Goal: Obtain resource: Obtain resource

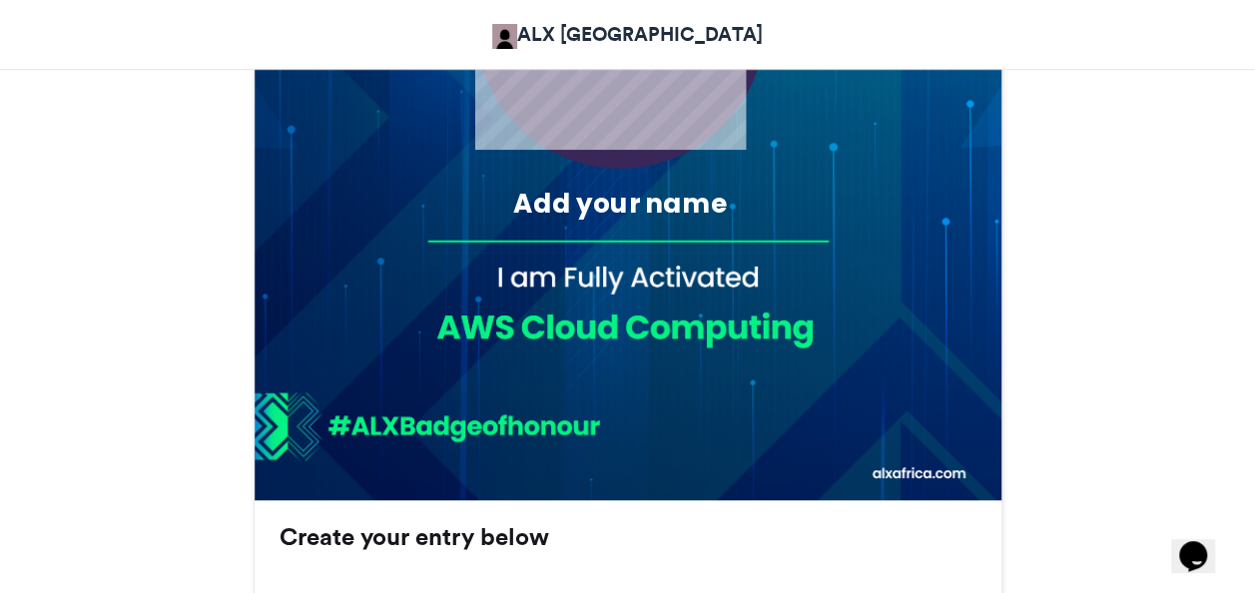
scroll to position [799, 0]
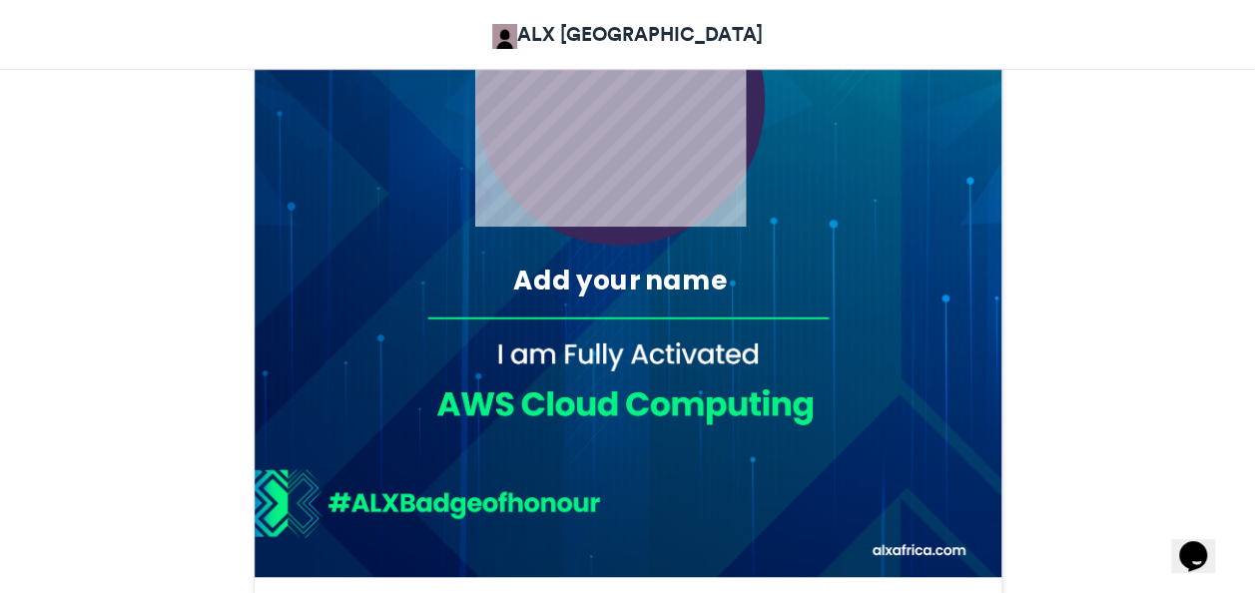
click at [773, 299] on div "Add your name" at bounding box center [620, 285] width 354 height 47
click at [705, 264] on div "Add your name" at bounding box center [620, 280] width 354 height 37
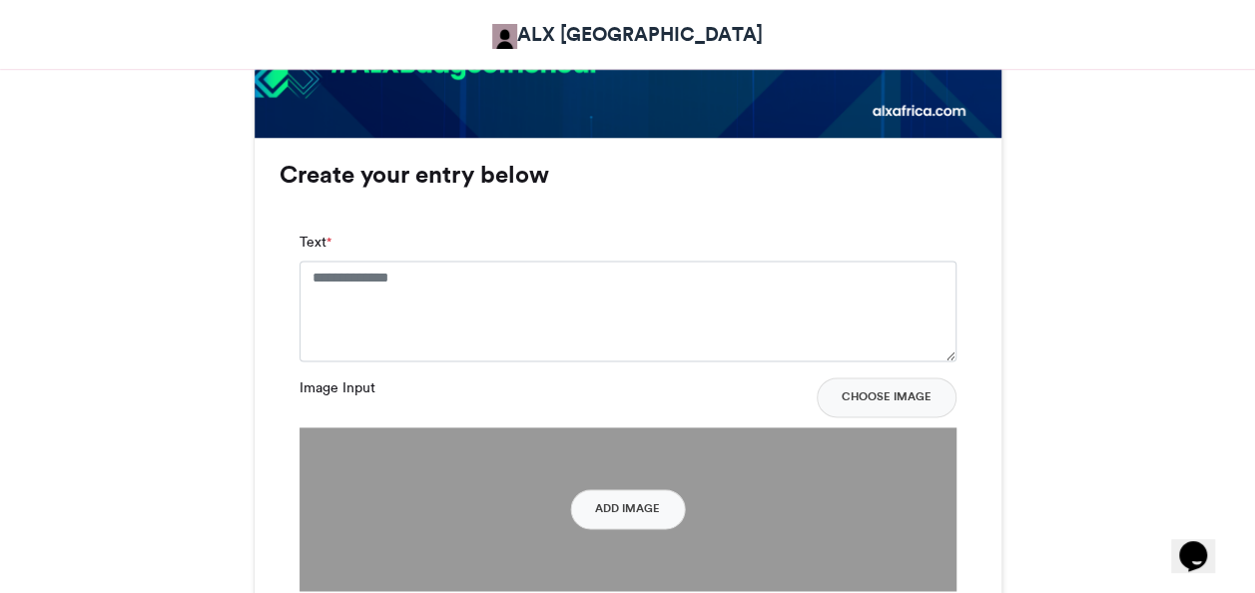
scroll to position [1210, 0]
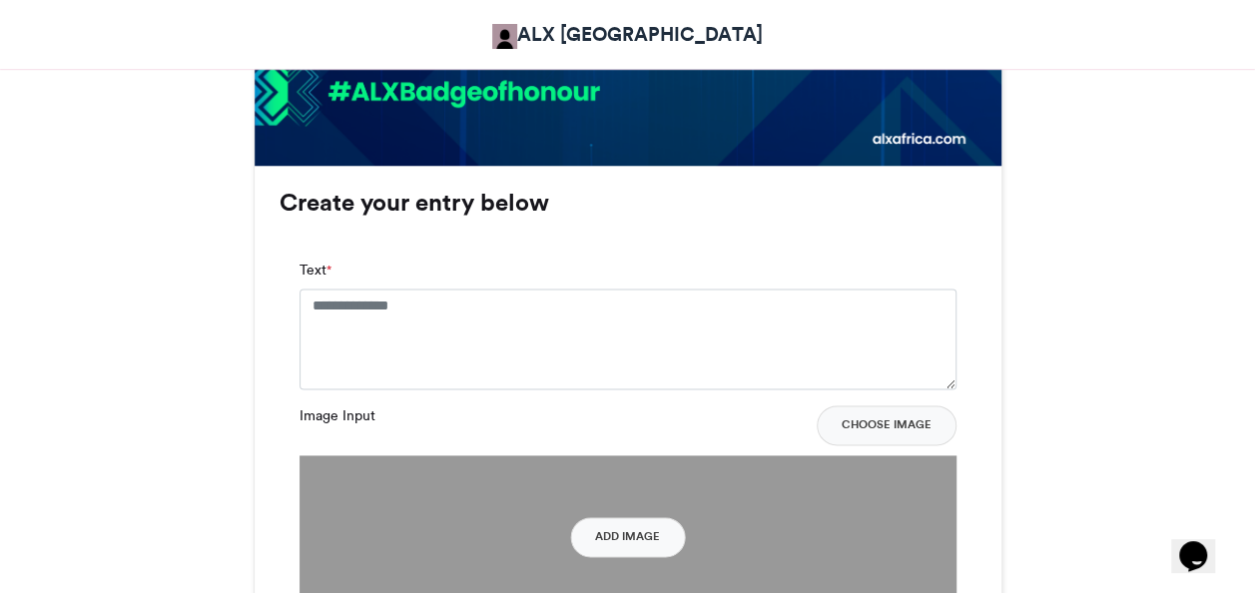
drag, startPoint x: 873, startPoint y: 272, endPoint x: 851, endPoint y: 302, distance: 37.9
click at [851, 302] on div "Text *" at bounding box center [627, 324] width 657 height 129
click at [851, 302] on textarea "Text *" at bounding box center [627, 339] width 657 height 100
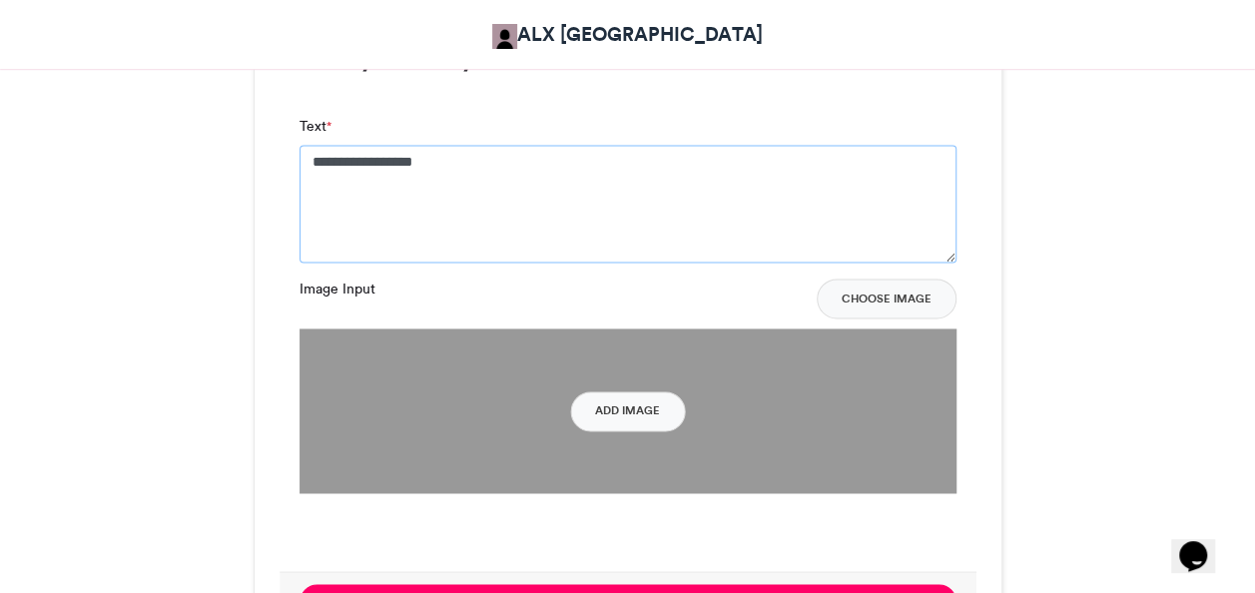
scroll to position [1374, 0]
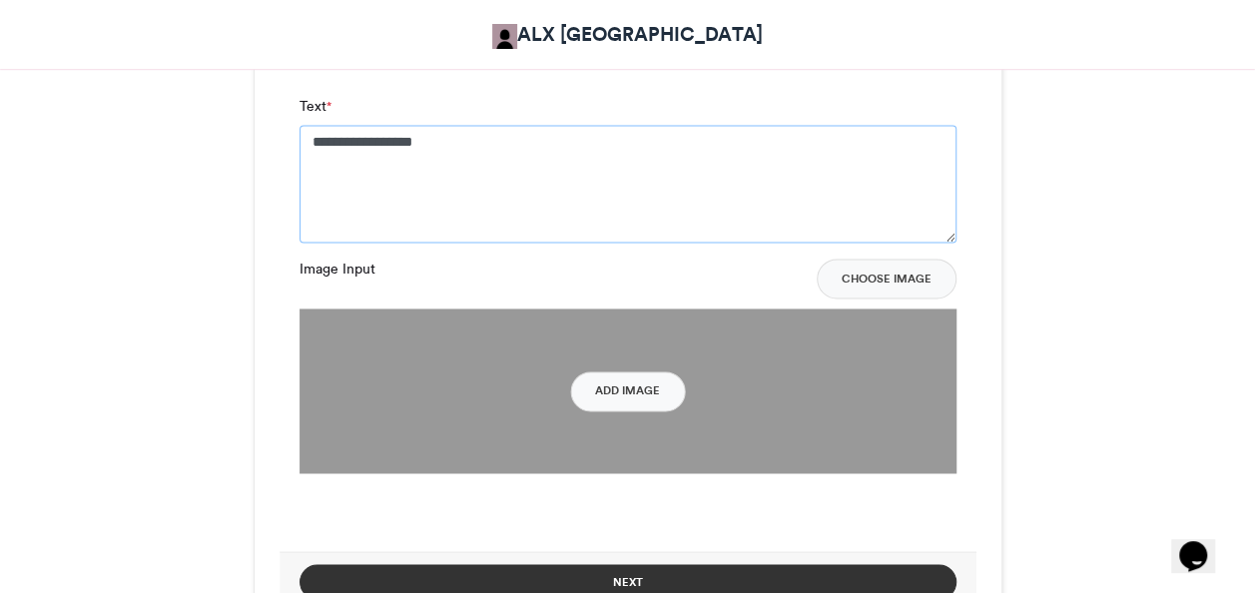
type textarea "**********"
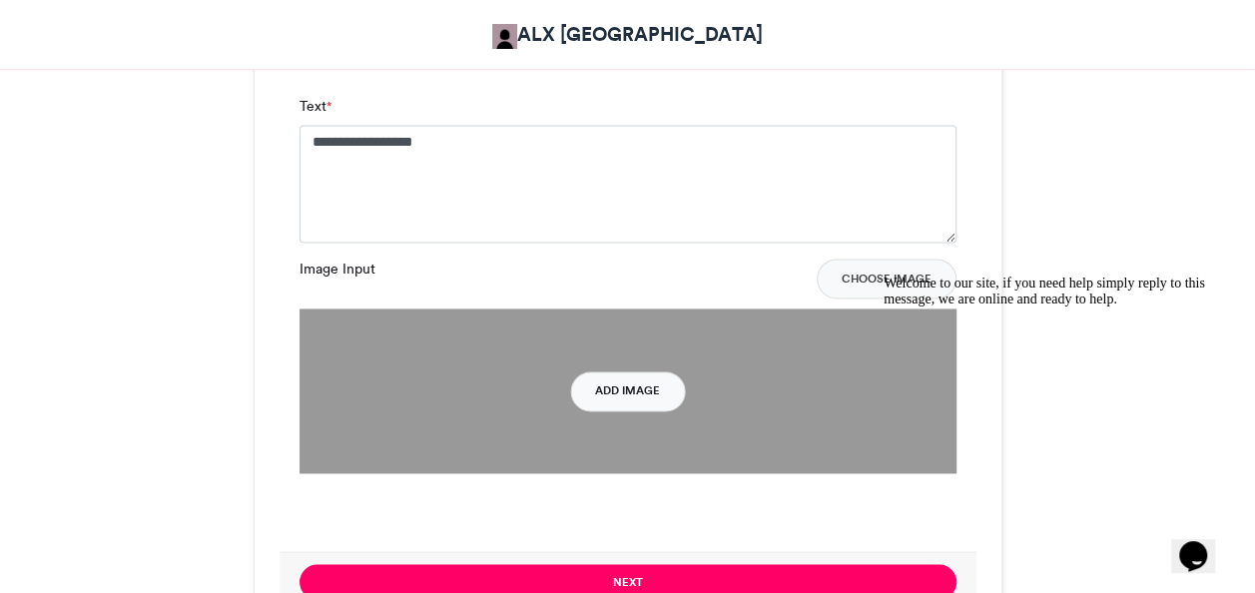
click at [613, 377] on button "Add Image" at bounding box center [627, 391] width 115 height 40
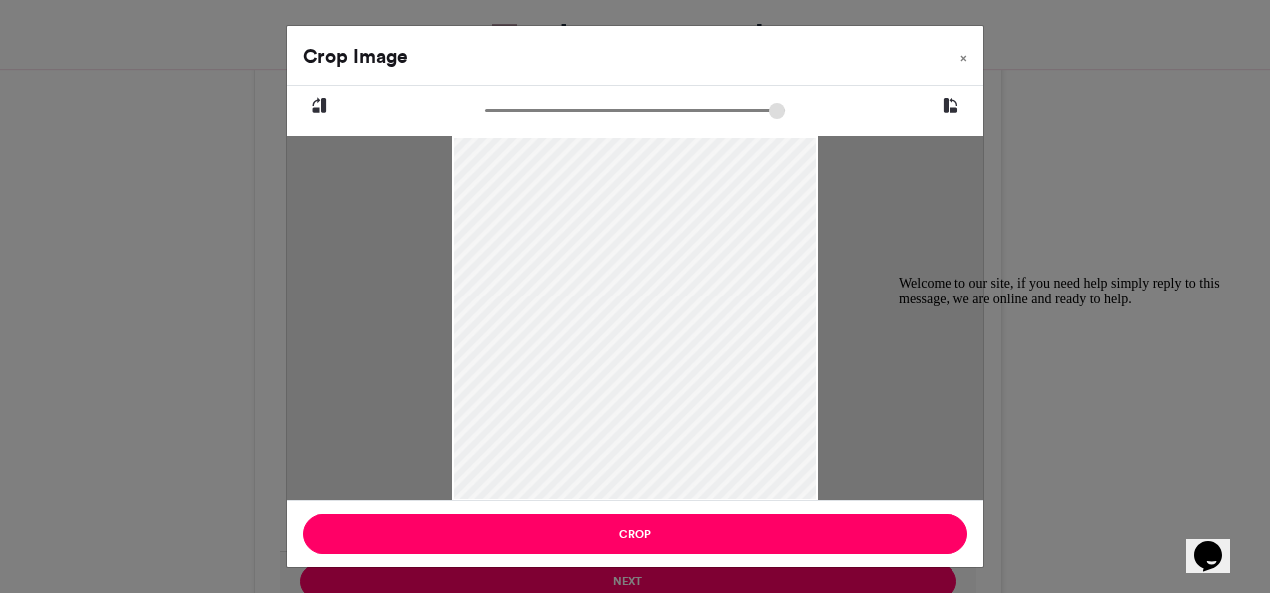
click at [730, 299] on div at bounding box center [634, 318] width 365 height 487
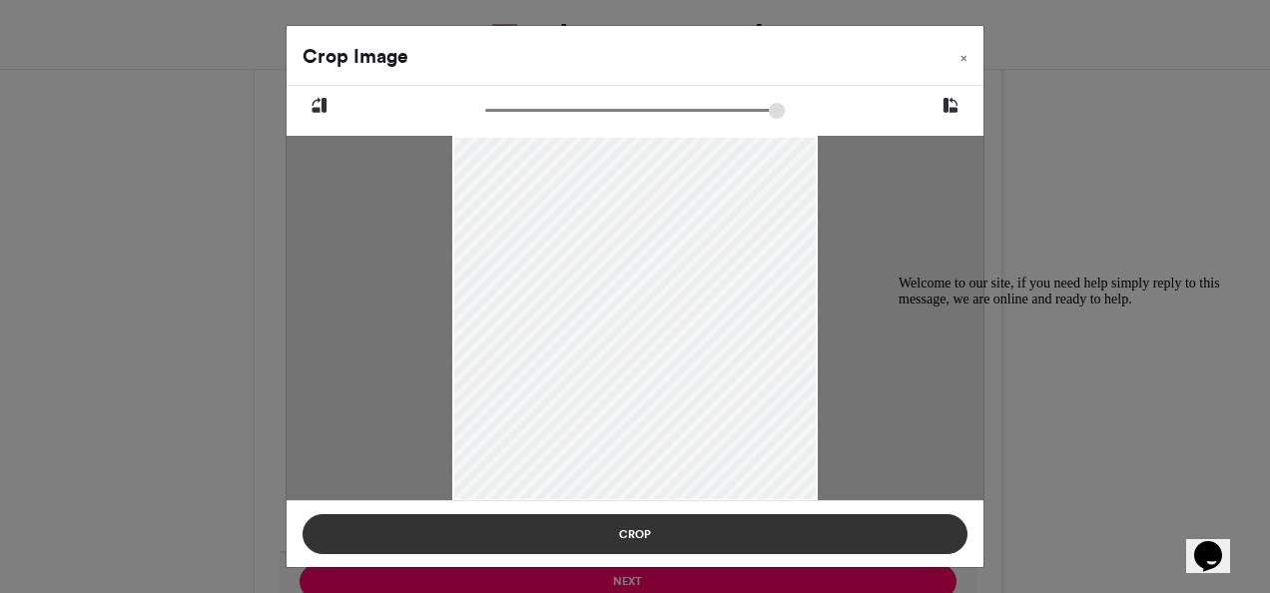
click at [640, 531] on button "Crop" at bounding box center [634, 534] width 665 height 40
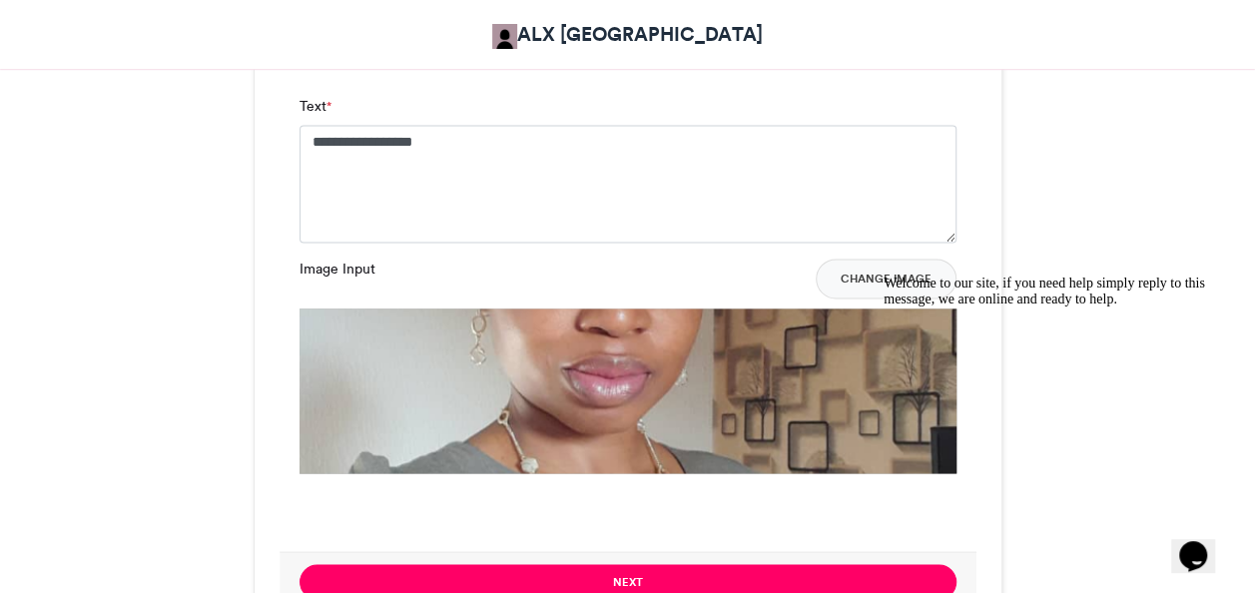
click at [883, 276] on icon "Chat attention grabber" at bounding box center [883, 276] width 0 height 0
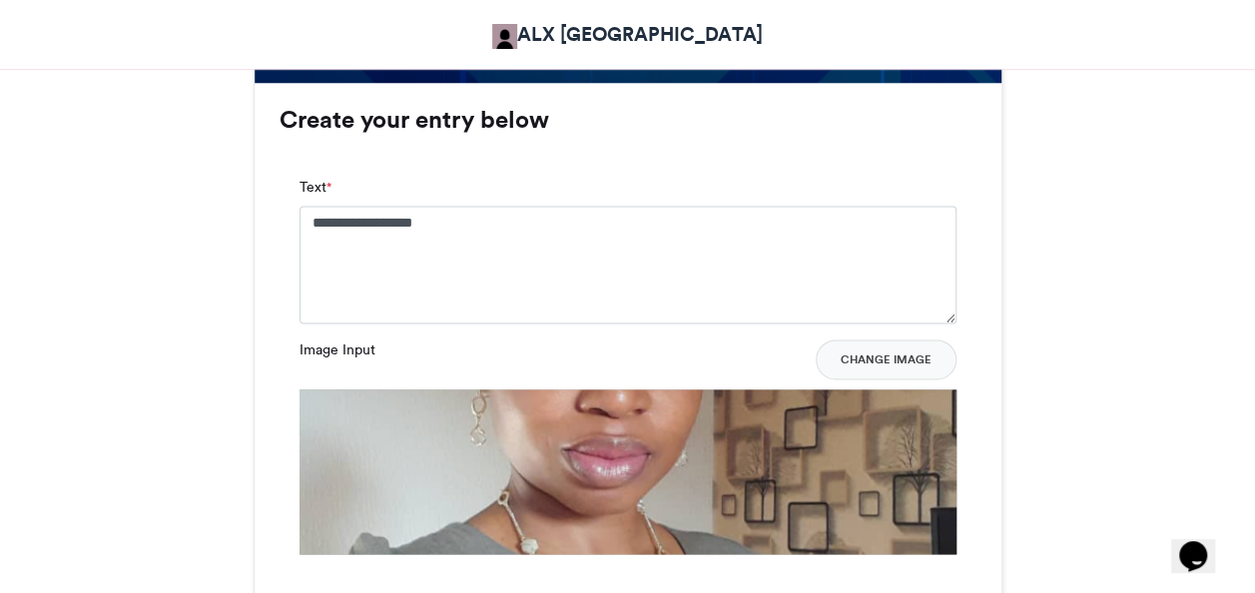
scroll to position [1282, 0]
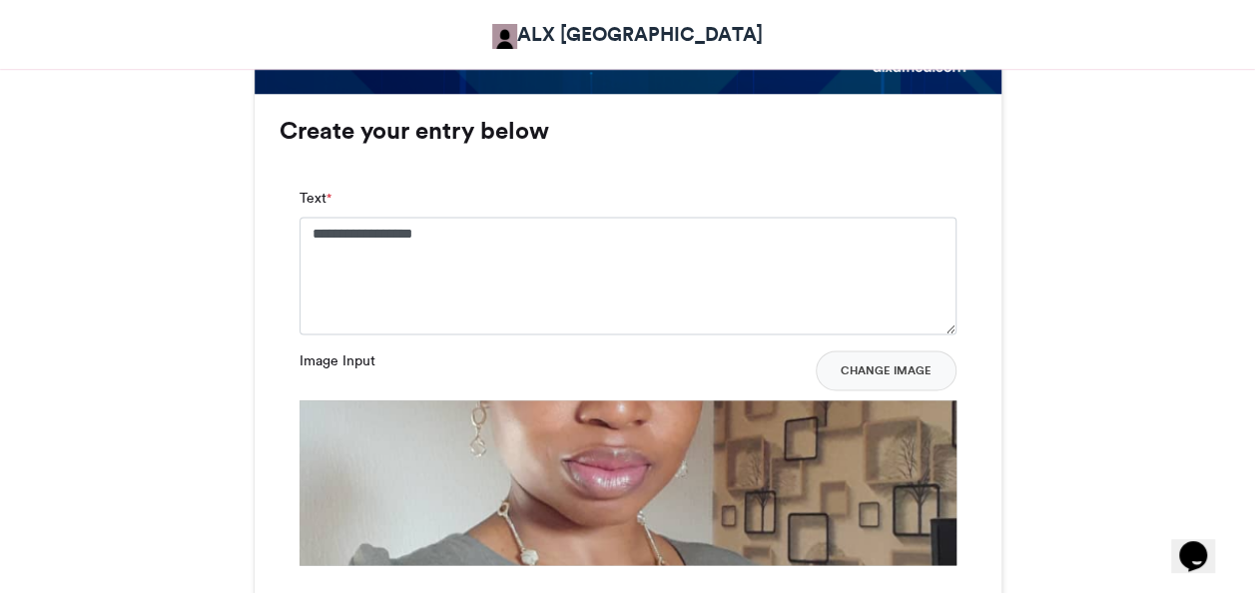
click at [894, 374] on button "Change Image" at bounding box center [886, 370] width 141 height 40
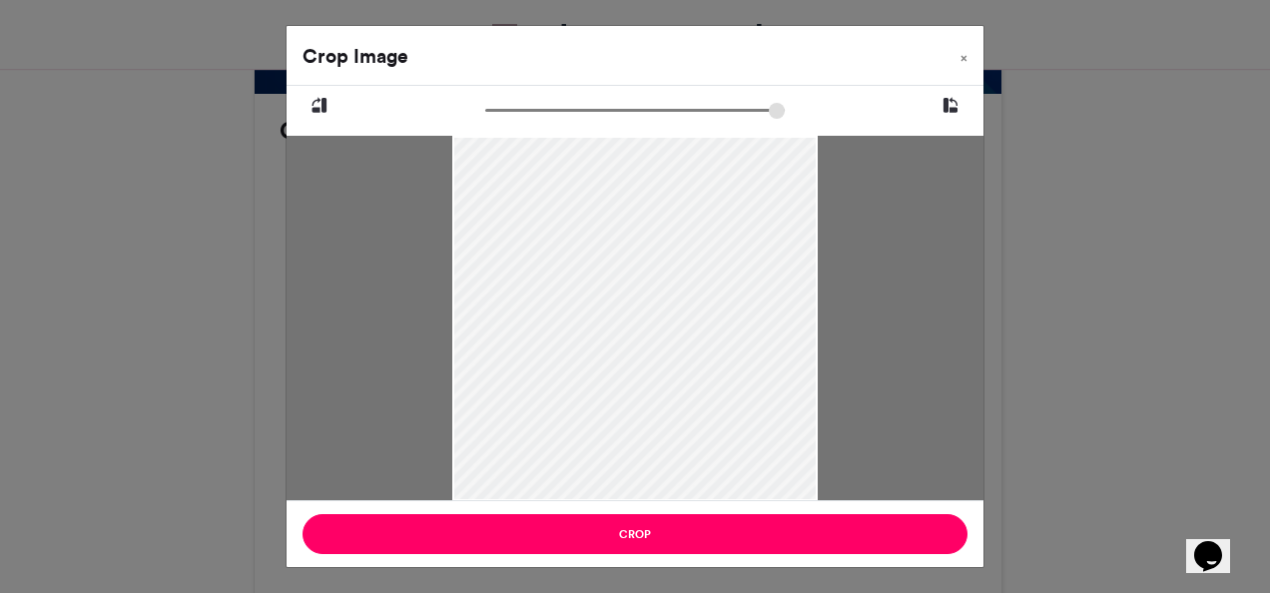
drag, startPoint x: 497, startPoint y: 106, endPoint x: 485, endPoint y: 106, distance: 12.0
click at [485, 106] on input "zoom" at bounding box center [634, 110] width 299 height 19
click at [605, 108] on input "zoom" at bounding box center [634, 110] width 299 height 19
click at [563, 110] on input "zoom" at bounding box center [634, 110] width 299 height 19
click at [537, 106] on input "zoom" at bounding box center [634, 110] width 299 height 19
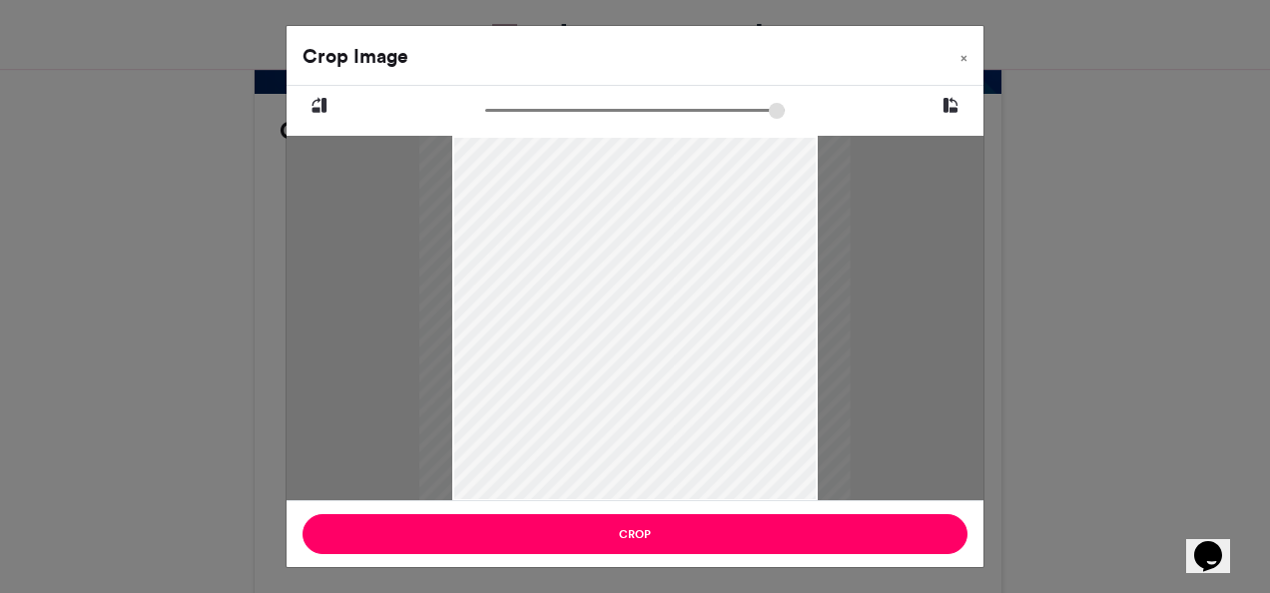
type input "******"
click at [515, 110] on input "zoom" at bounding box center [634, 110] width 299 height 19
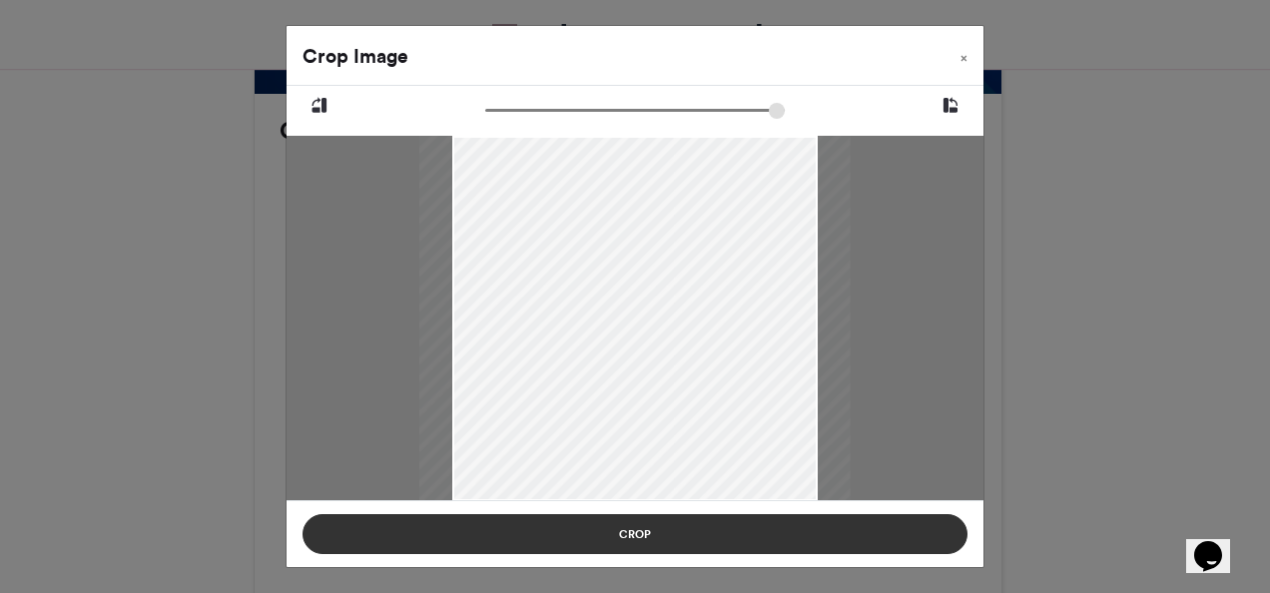
click at [779, 520] on button "Crop" at bounding box center [634, 534] width 665 height 40
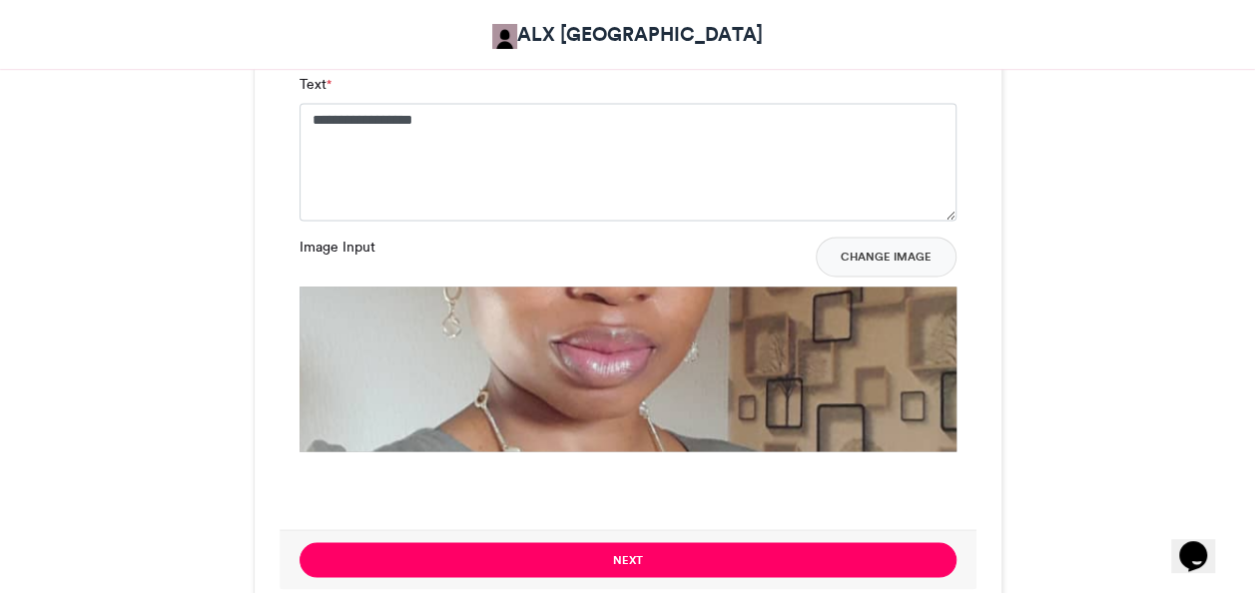
scroll to position [1388, 0]
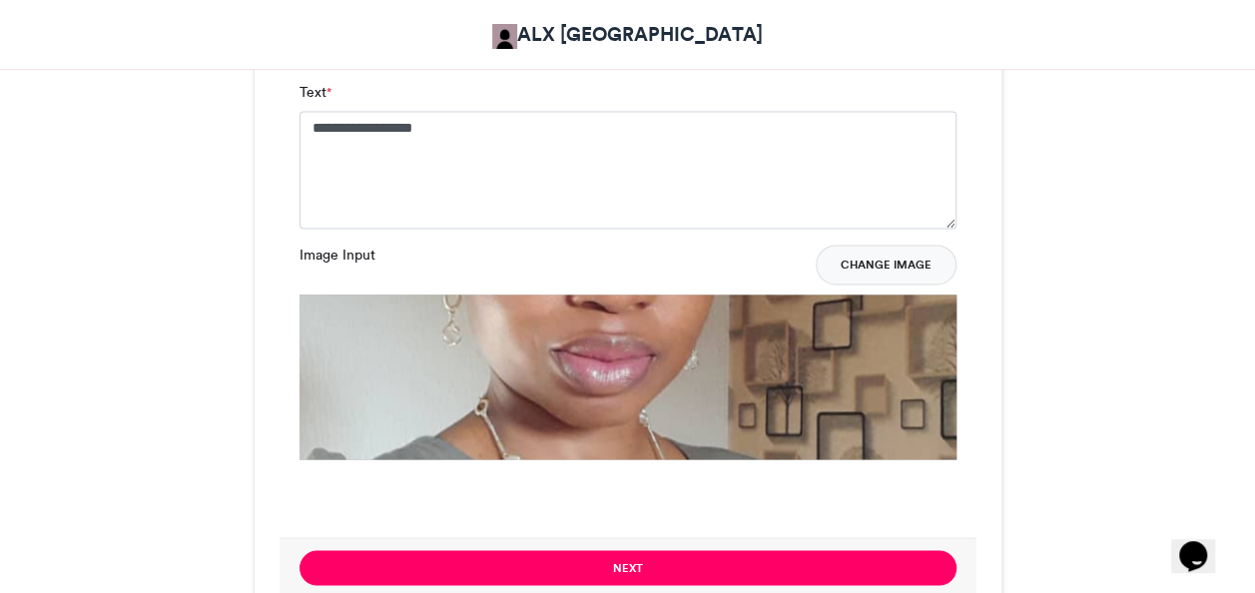
click at [868, 272] on button "Change Image" at bounding box center [886, 265] width 141 height 40
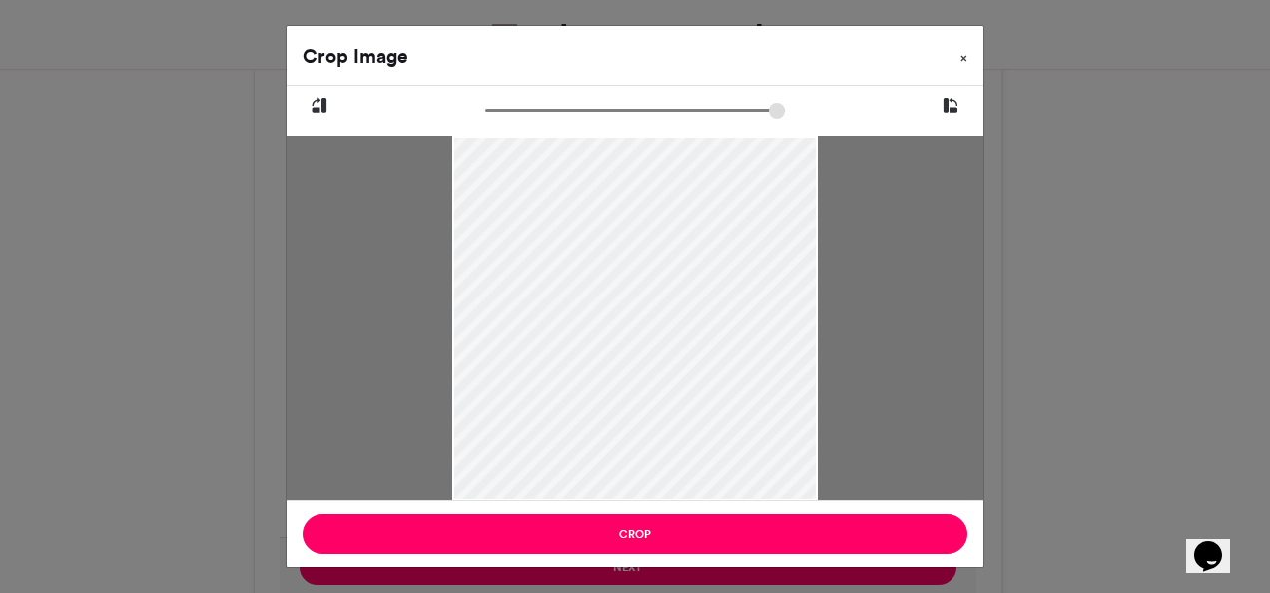
click at [962, 60] on span "×" at bounding box center [963, 58] width 7 height 12
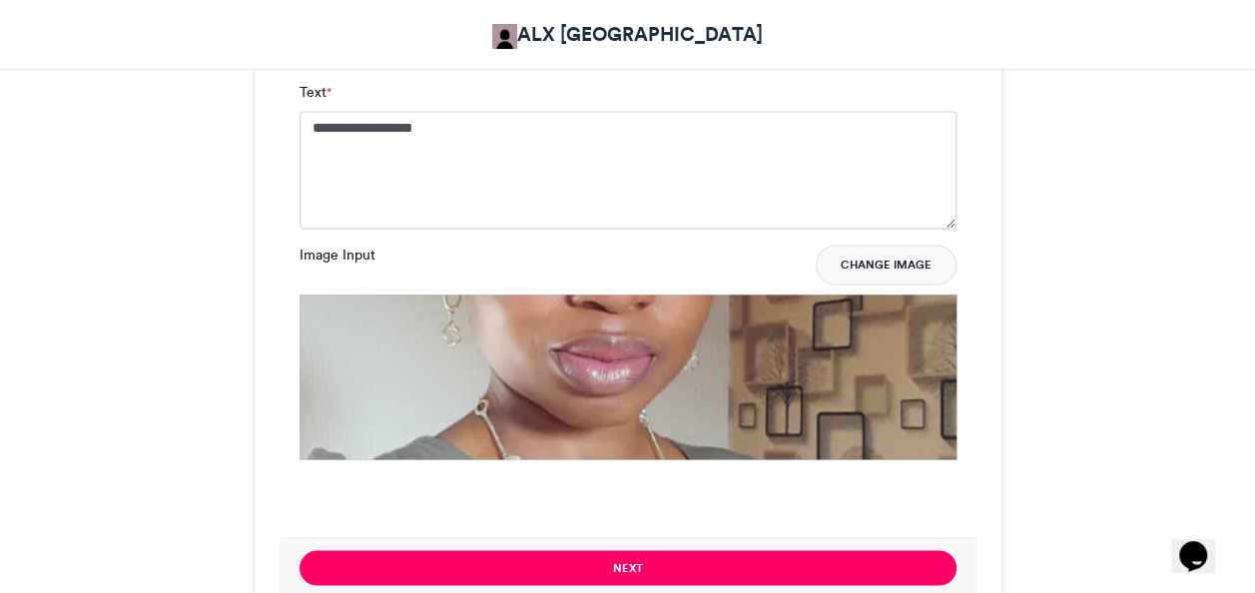
click at [896, 280] on button "Change Image" at bounding box center [886, 265] width 141 height 40
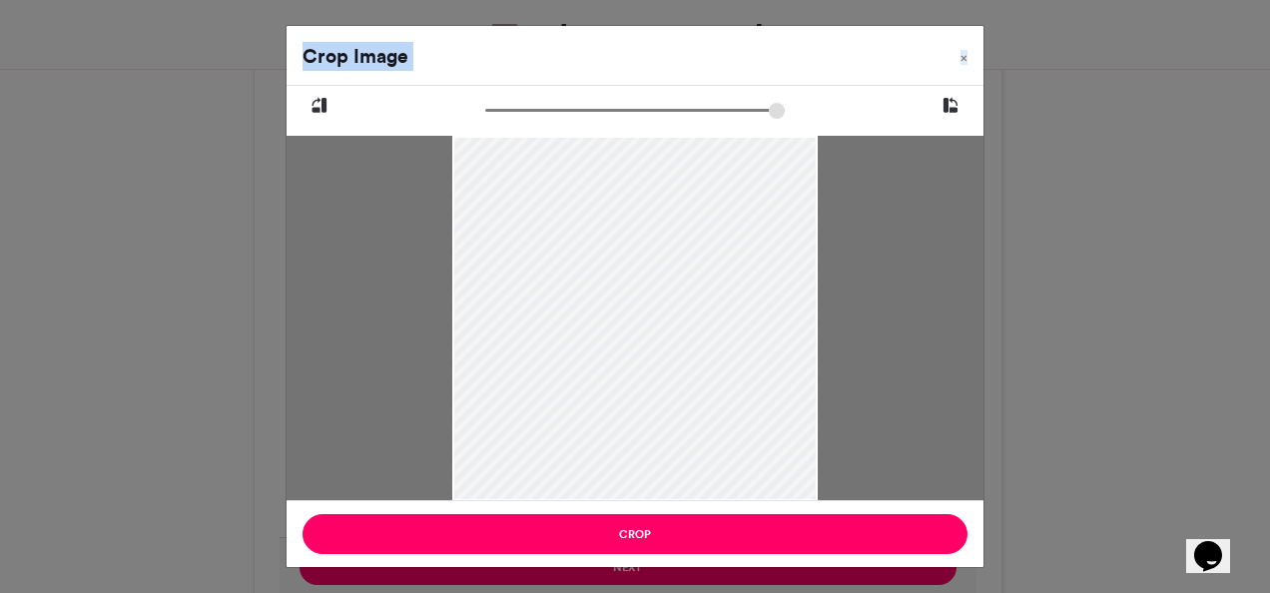
drag, startPoint x: 1269, startPoint y: 363, endPoint x: 1273, endPoint y: 408, distance: 45.1
drag, startPoint x: 1273, startPoint y: 408, endPoint x: 1079, endPoint y: 340, distance: 205.2
click at [1079, 340] on div "Crop Image × Crop" at bounding box center [635, 296] width 1270 height 593
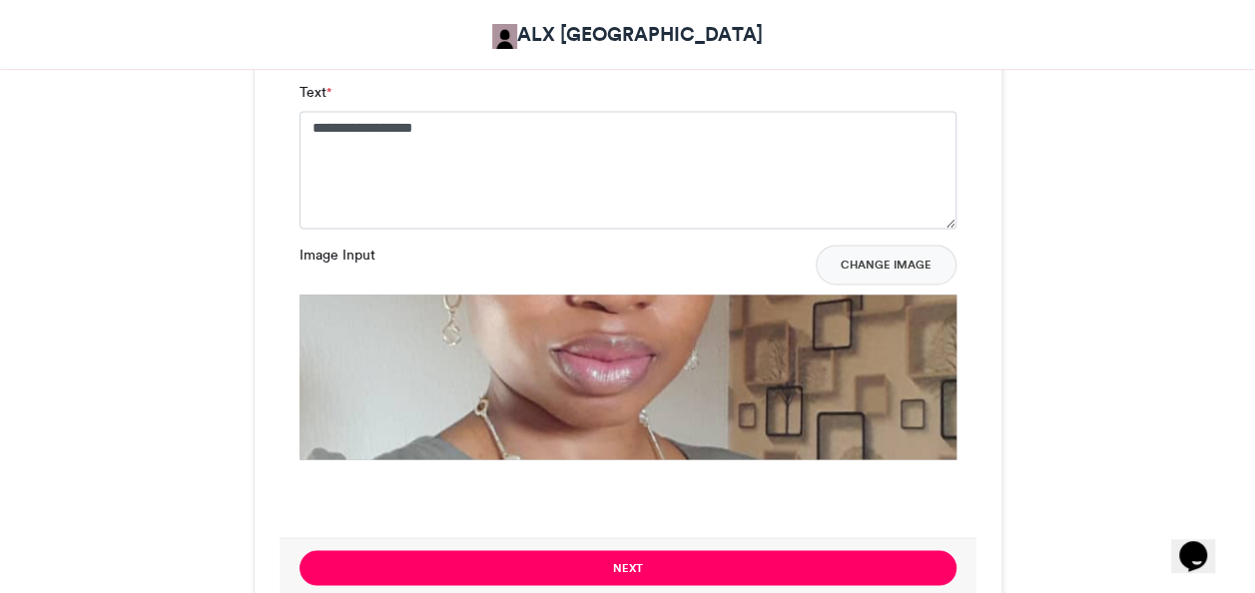
click at [891, 250] on button "Change Image" at bounding box center [886, 265] width 141 height 40
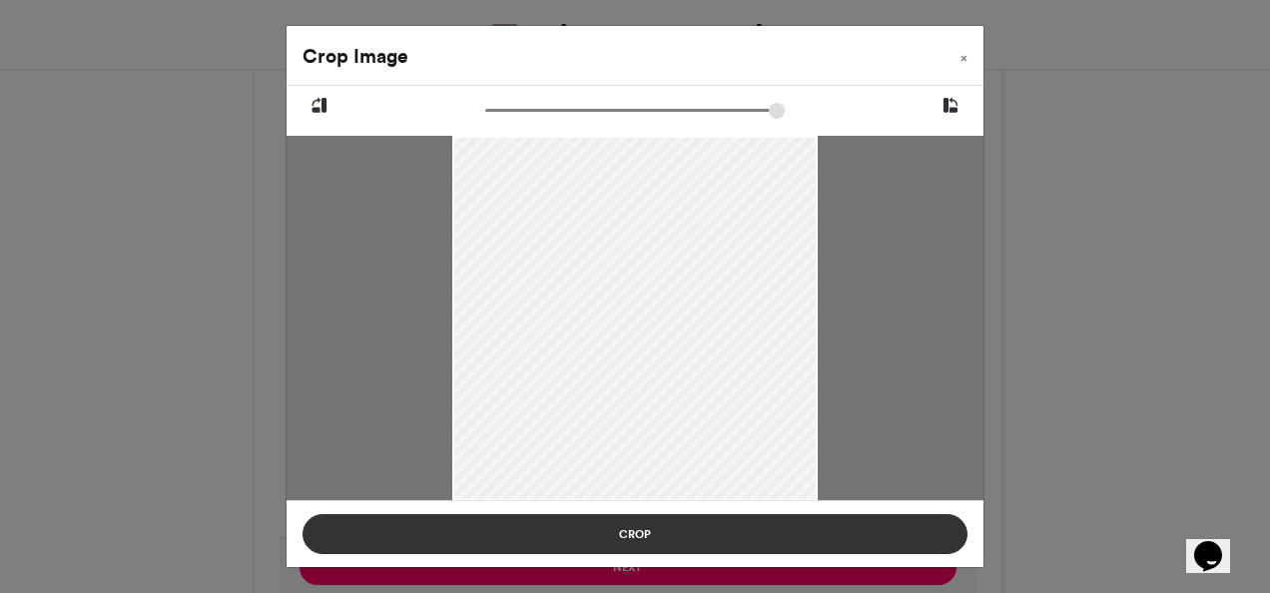
click at [652, 531] on button "Crop" at bounding box center [634, 534] width 665 height 40
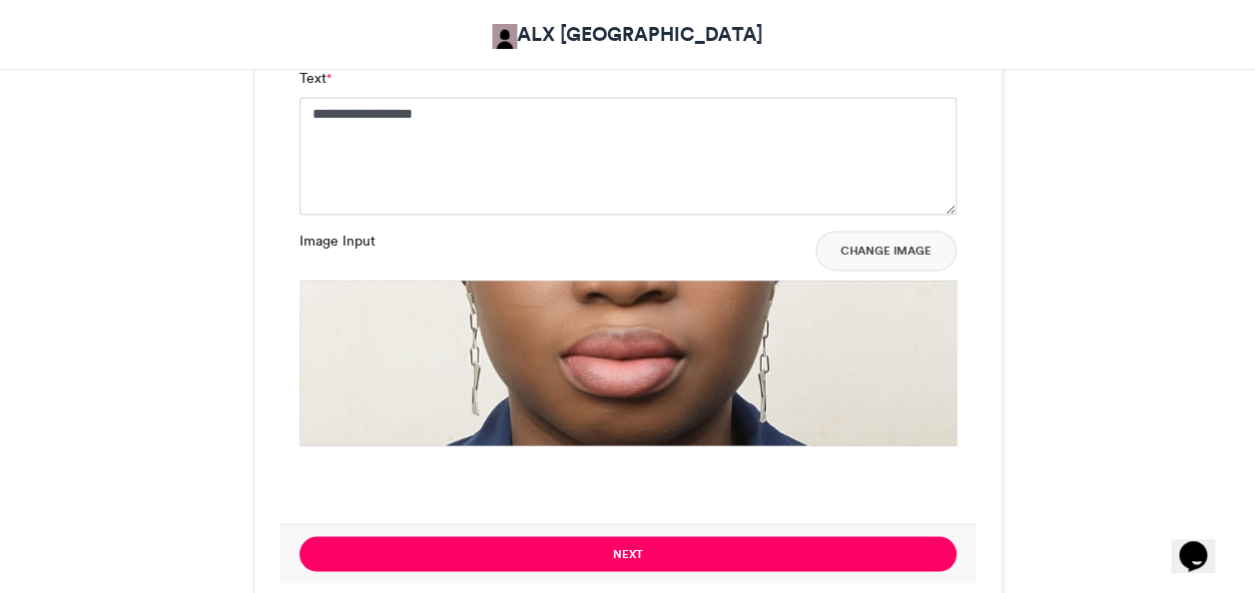
scroll to position [1408, 0]
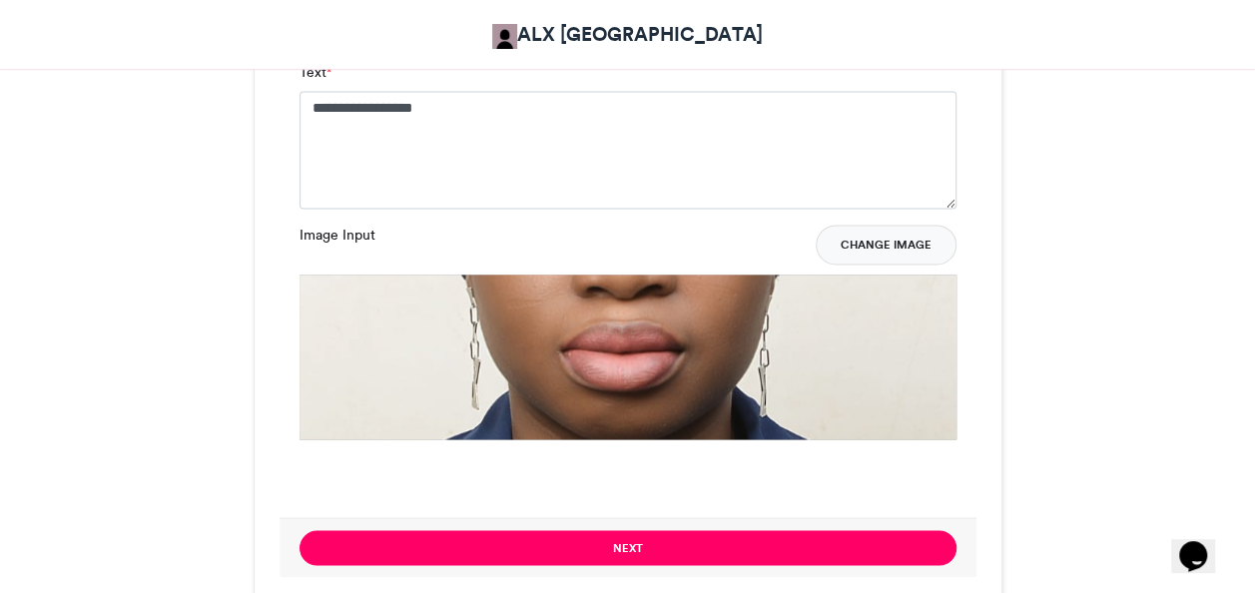
click at [922, 252] on button "Change Image" at bounding box center [886, 245] width 141 height 40
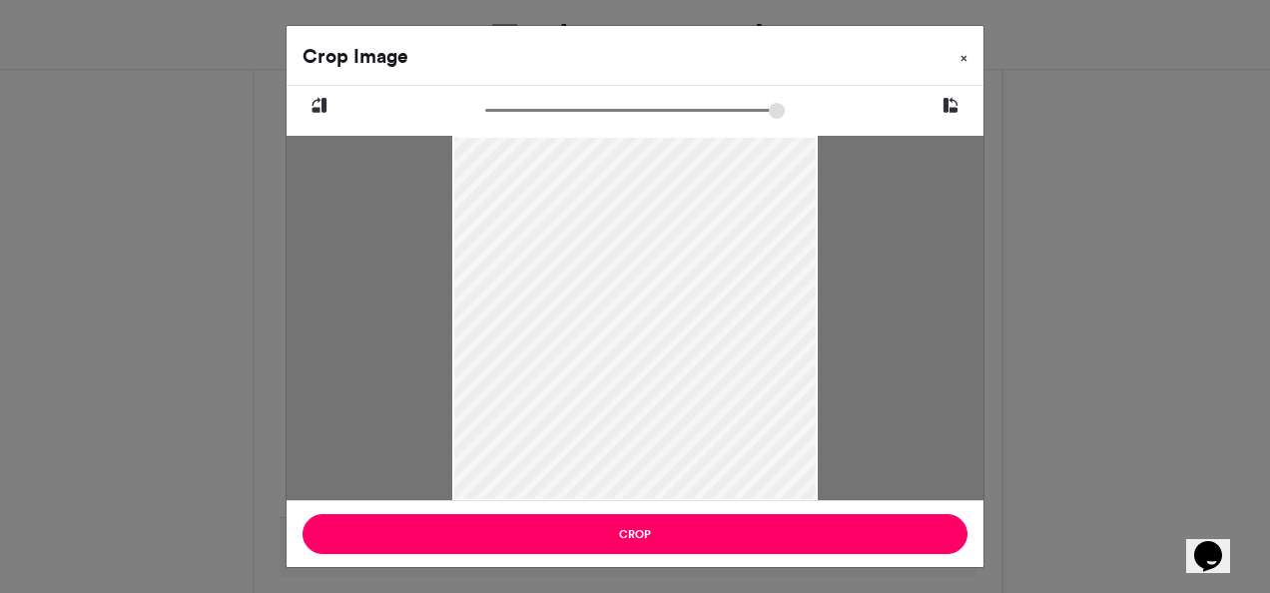
click at [968, 54] on button "×" at bounding box center [963, 54] width 39 height 56
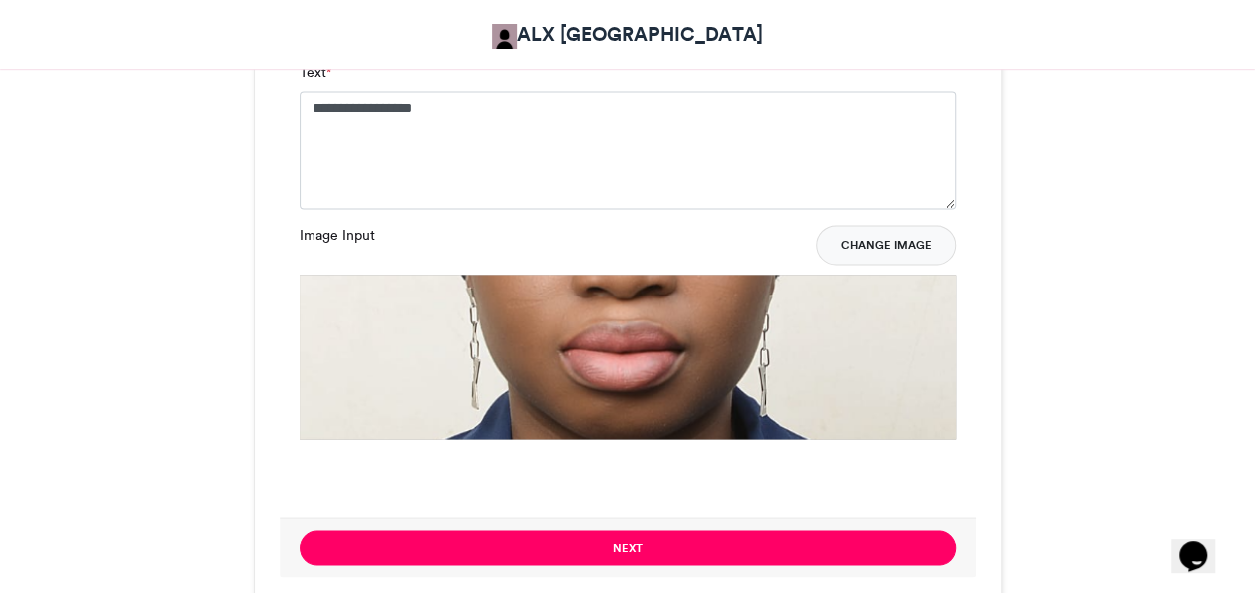
click at [922, 236] on button "Change Image" at bounding box center [886, 245] width 141 height 40
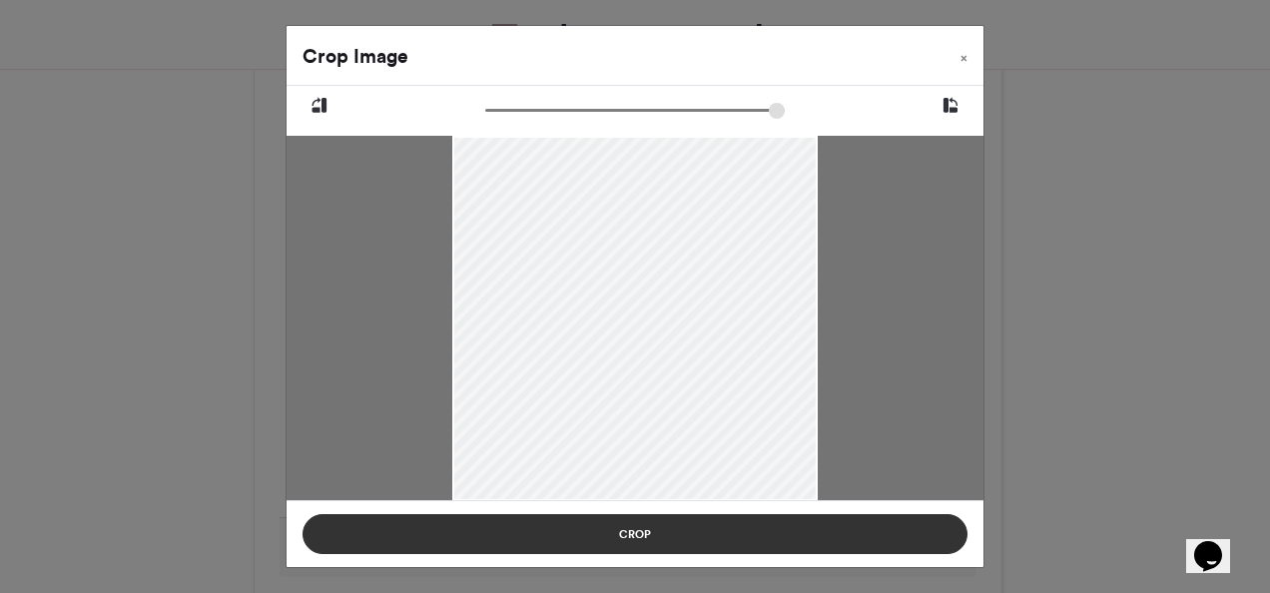
click at [932, 546] on button "Crop" at bounding box center [634, 534] width 665 height 40
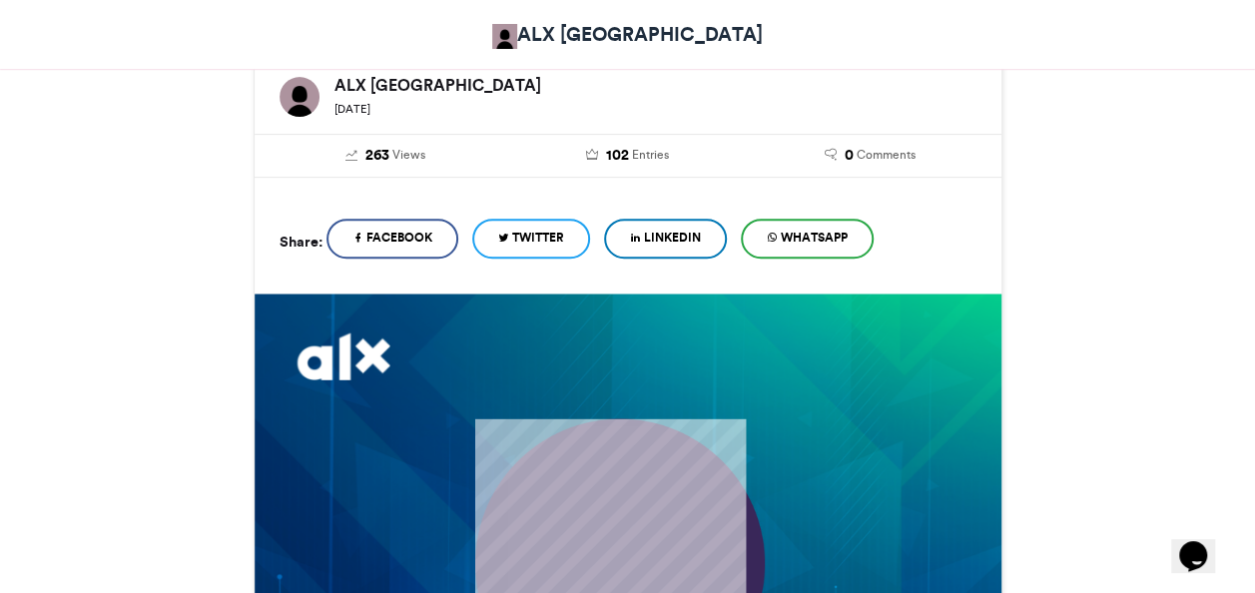
scroll to position [341, 0]
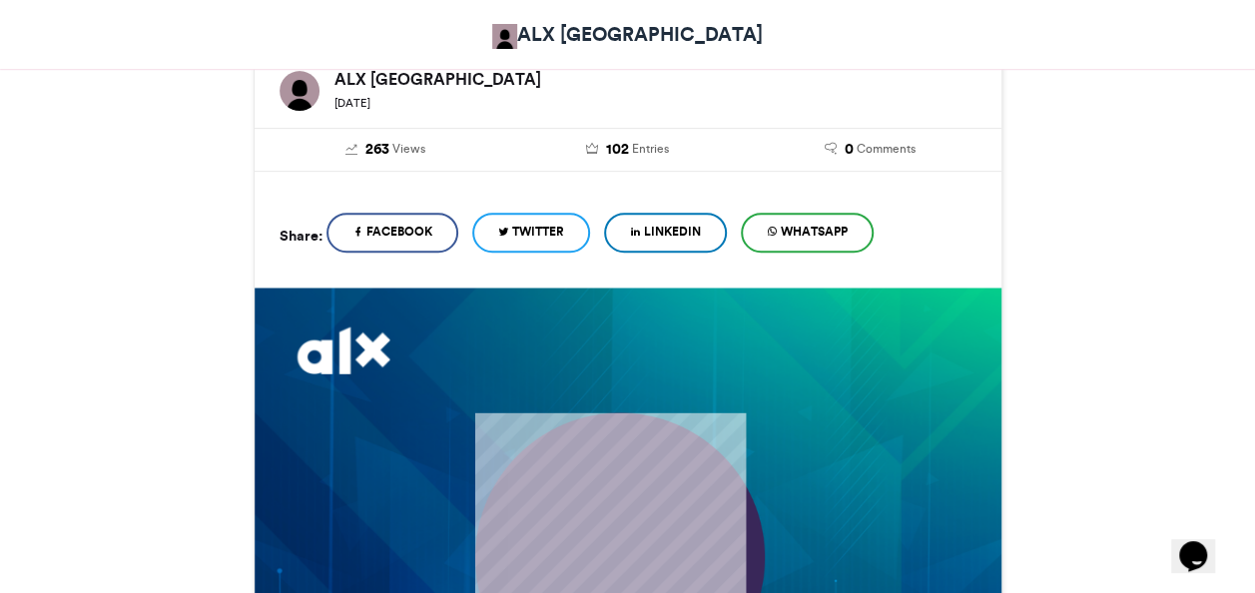
click at [802, 232] on span "WhatsApp" at bounding box center [814, 232] width 67 height 18
click at [821, 238] on span "WhatsApp" at bounding box center [814, 232] width 67 height 18
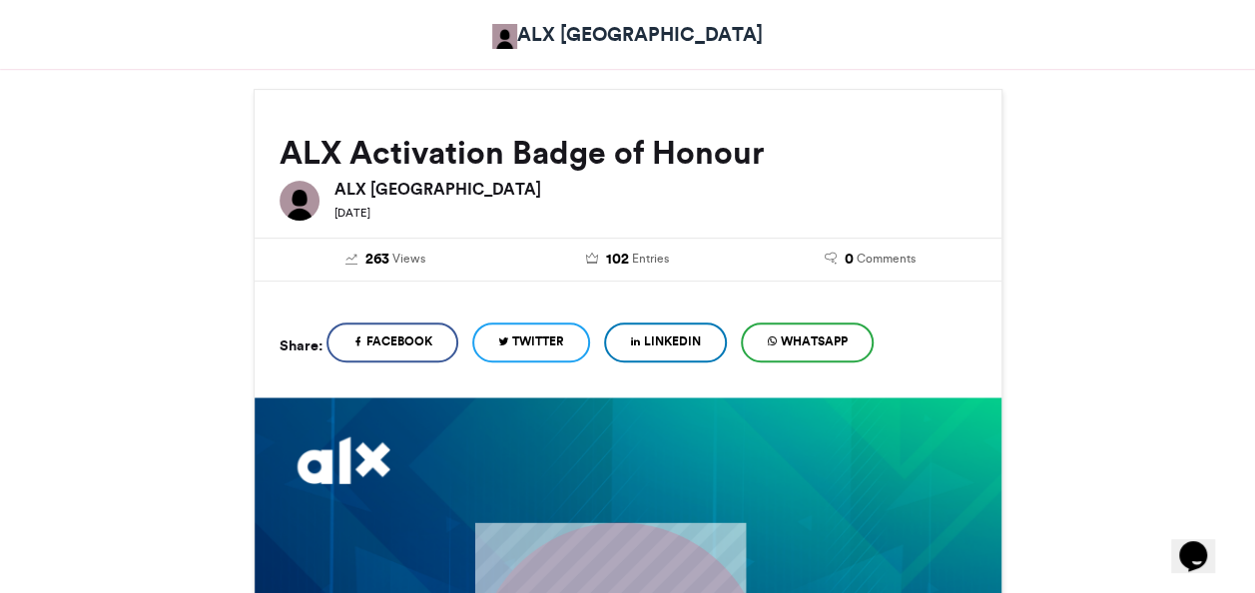
scroll to position [224, 0]
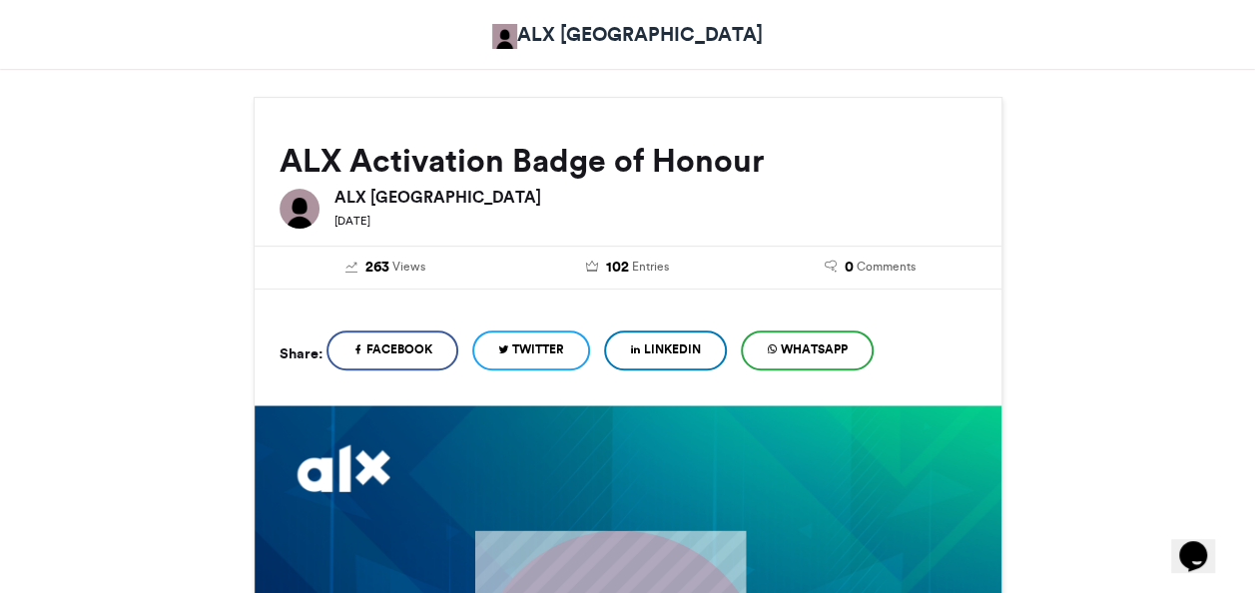
click at [701, 356] on span "LinkedIn" at bounding box center [672, 349] width 57 height 18
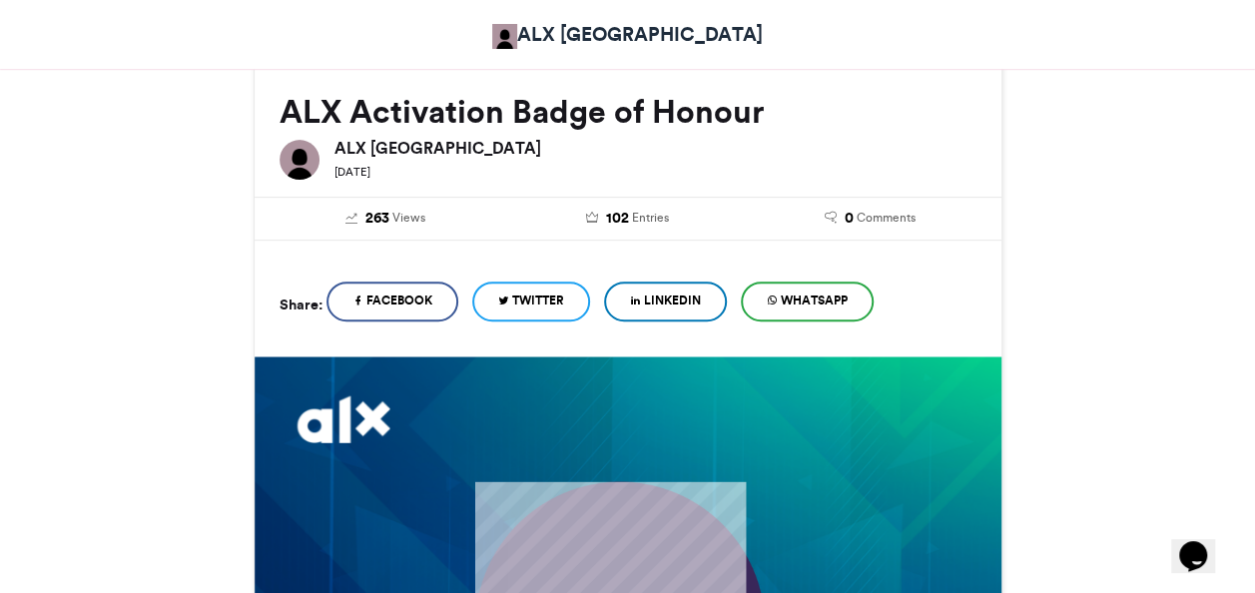
scroll to position [267, 0]
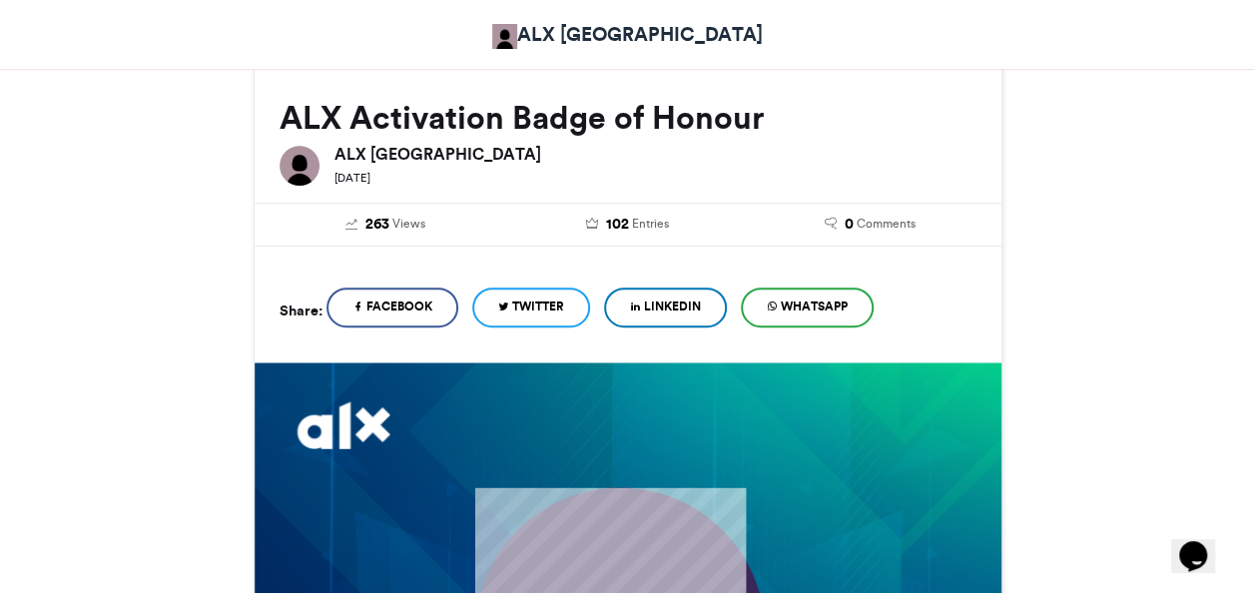
click at [651, 313] on link "LinkedIn" at bounding box center [665, 308] width 123 height 40
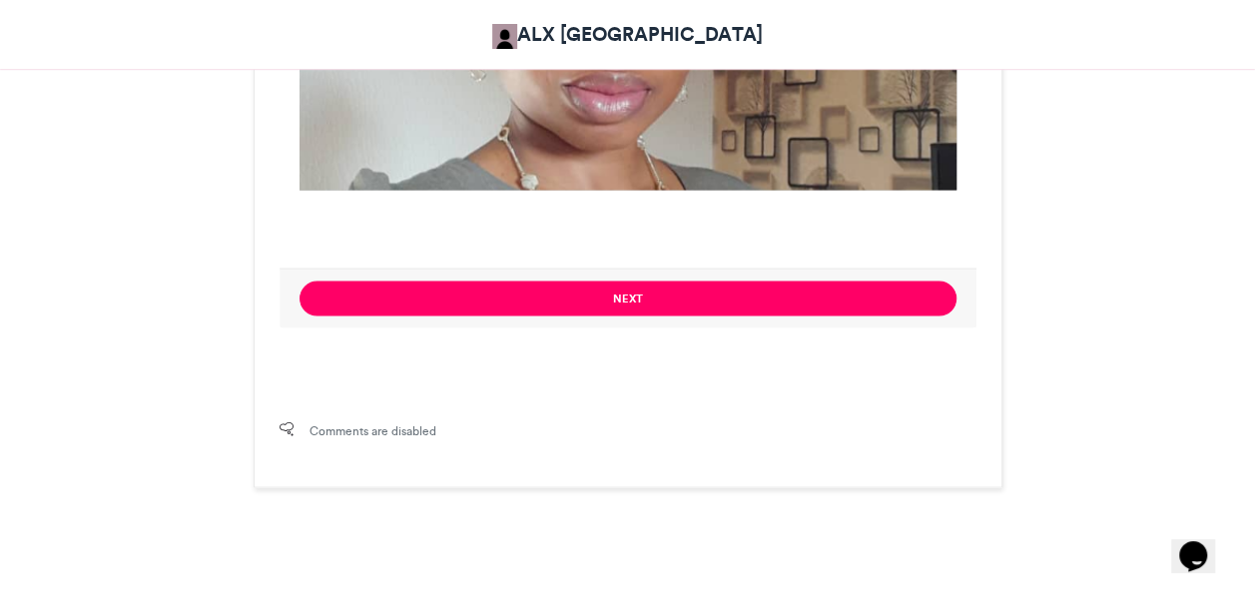
scroll to position [1666, 0]
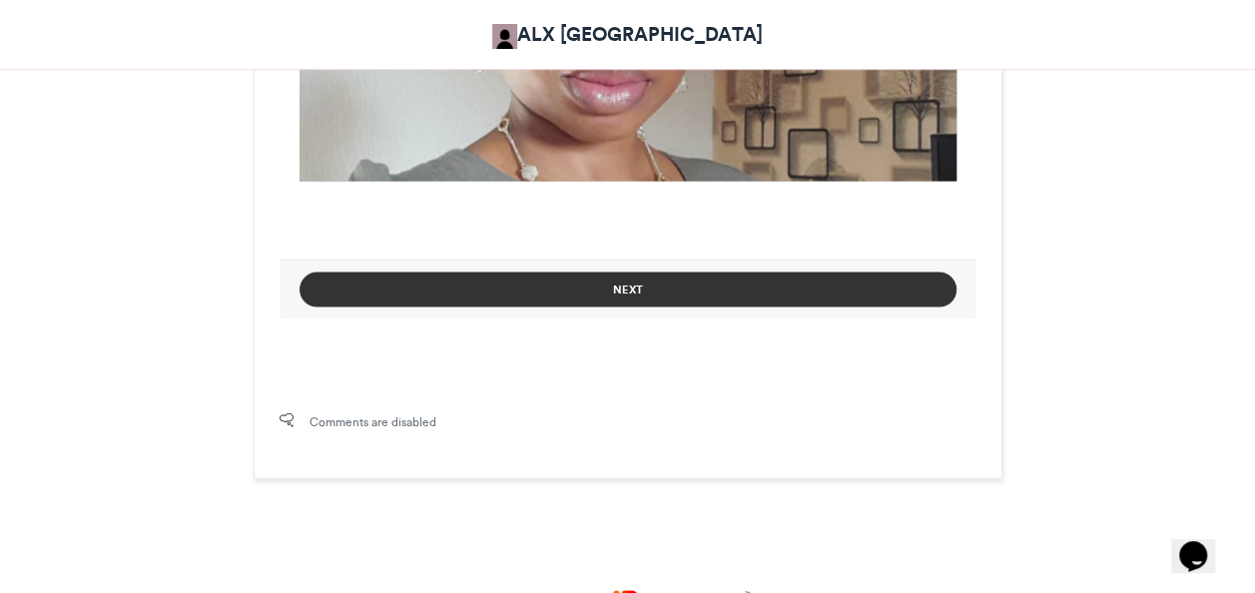
click at [808, 294] on button "Next" at bounding box center [627, 289] width 657 height 35
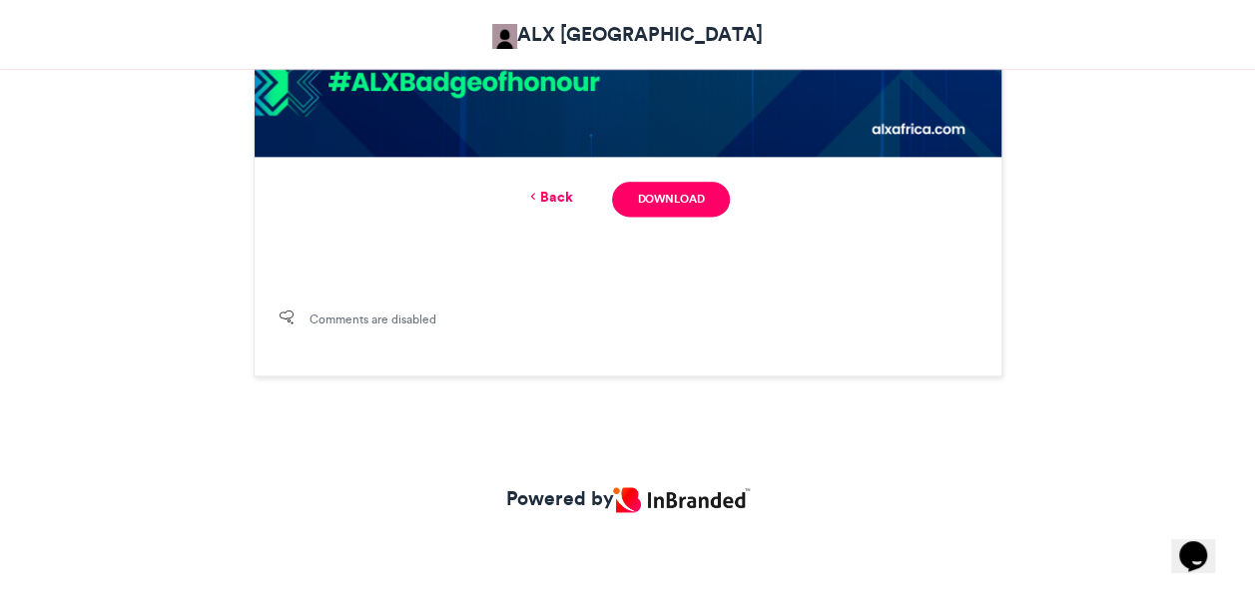
scroll to position [1160, 0]
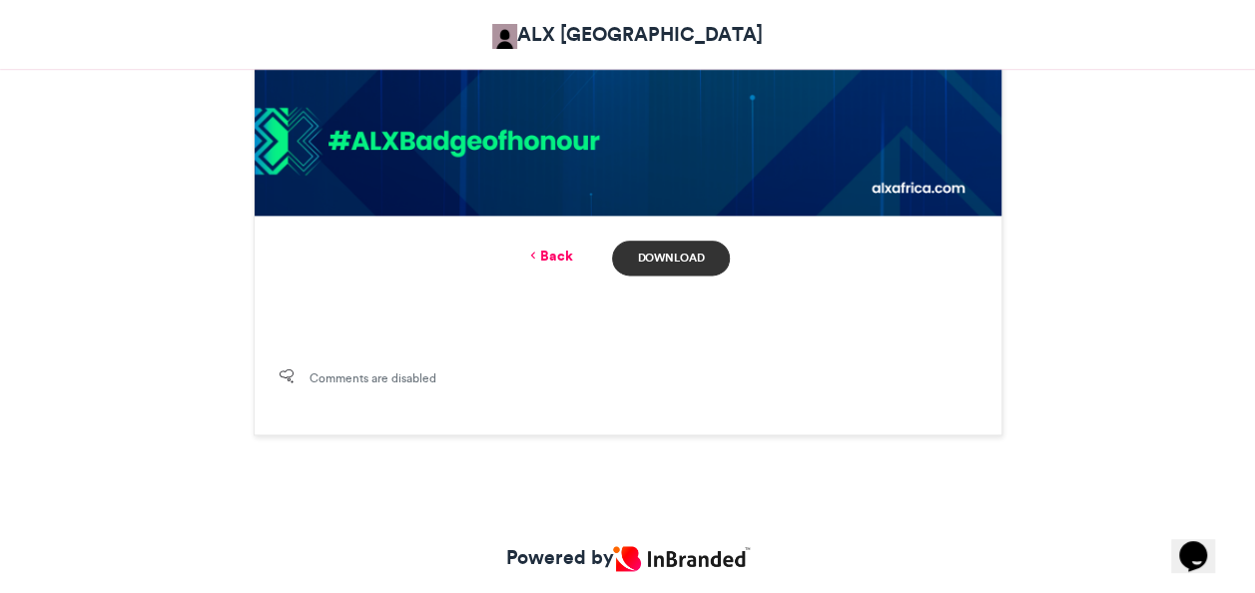
drag, startPoint x: 1260, startPoint y: 420, endPoint x: 687, endPoint y: 252, distance: 597.3
click at [687, 252] on link "Download" at bounding box center [670, 258] width 117 height 35
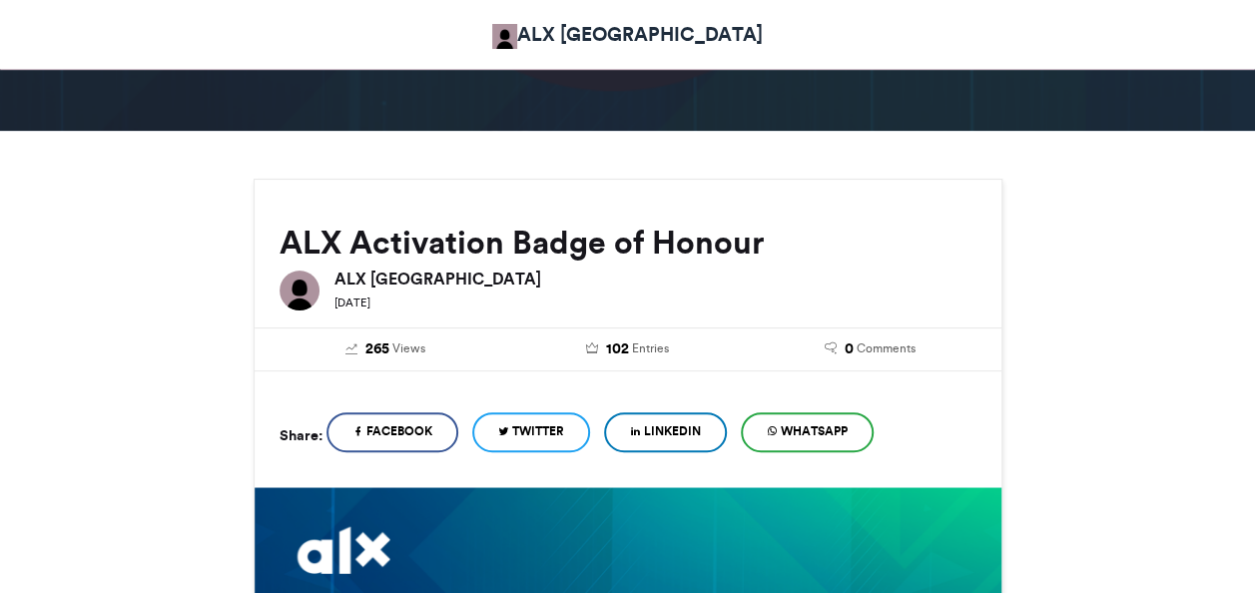
scroll to position [54, 0]
